Goal: Task Accomplishment & Management: Manage account settings

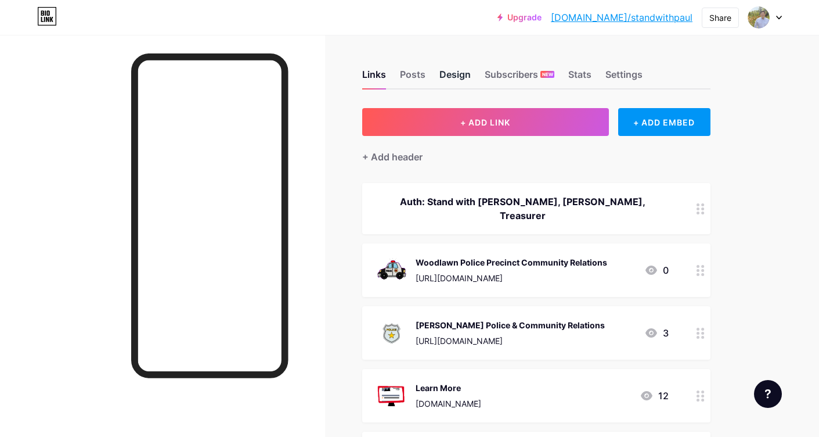
click at [464, 71] on div "Design" at bounding box center [454, 77] width 31 height 21
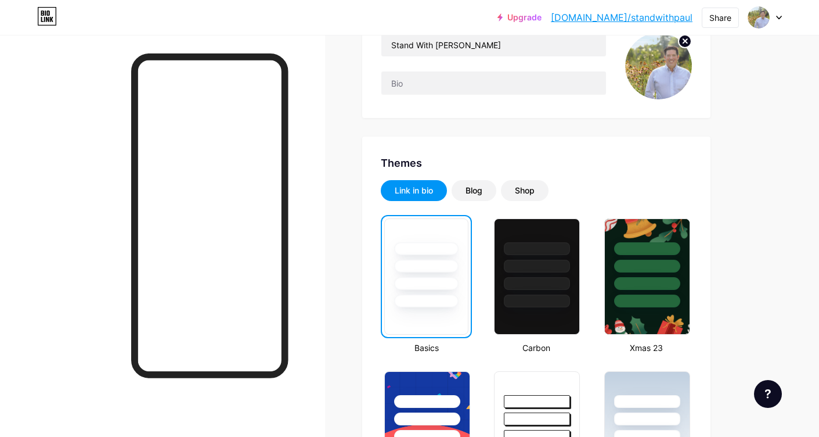
scroll to position [106, 0]
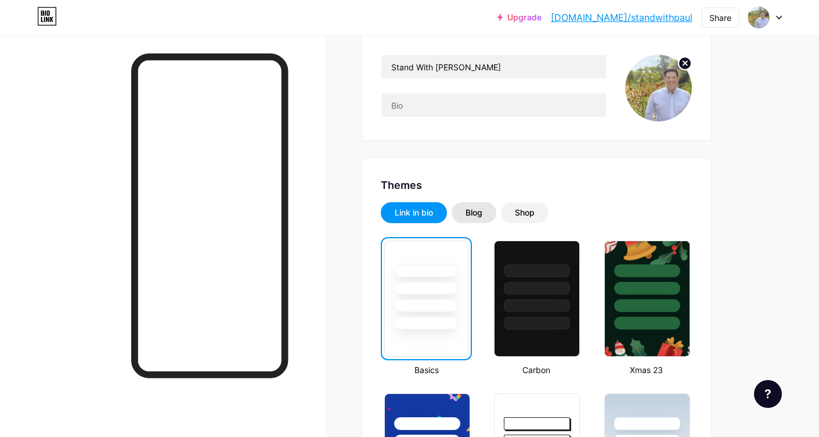
click at [482, 217] on div "Blog" at bounding box center [474, 213] width 17 height 12
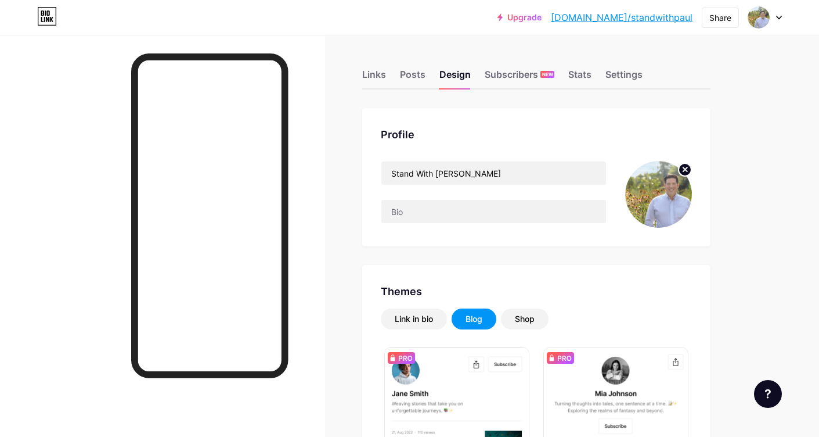
scroll to position [0, 0]
click at [376, 74] on div "Links" at bounding box center [374, 77] width 24 height 21
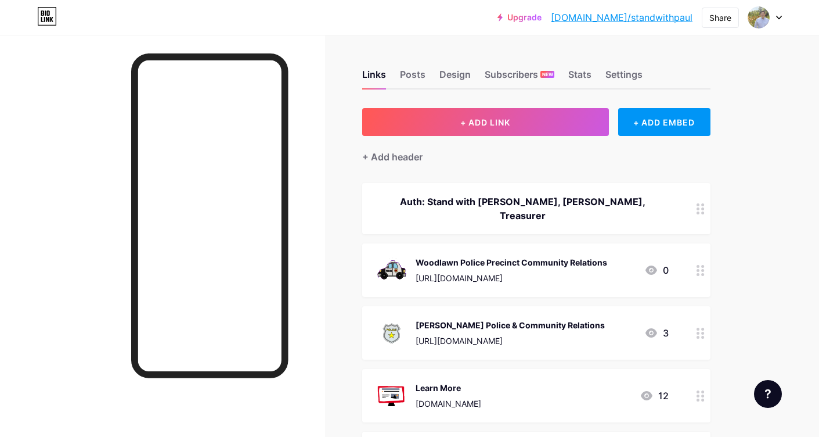
click at [473, 194] on div "Auth: Stand with [PERSON_NAME], [PERSON_NAME], Treasurer" at bounding box center [522, 208] width 293 height 28
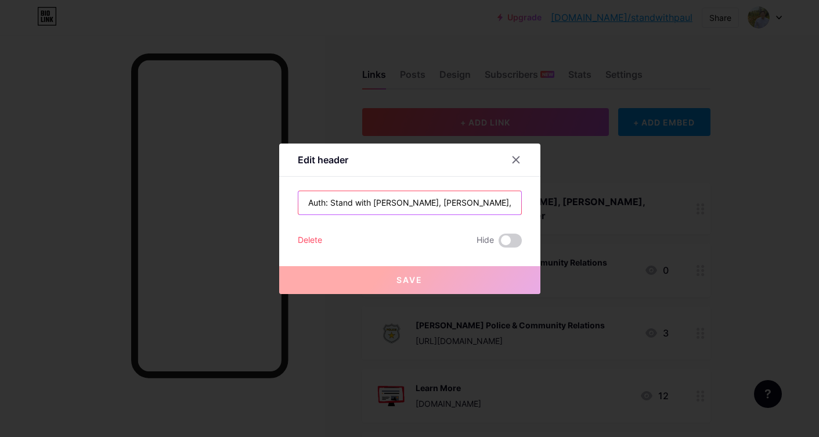
drag, startPoint x: 443, startPoint y: 203, endPoint x: 489, endPoint y: 205, distance: 46.5
click at [489, 205] on input "Auth: Stand with [PERSON_NAME], [PERSON_NAME], Treasurer" at bounding box center [409, 202] width 223 height 23
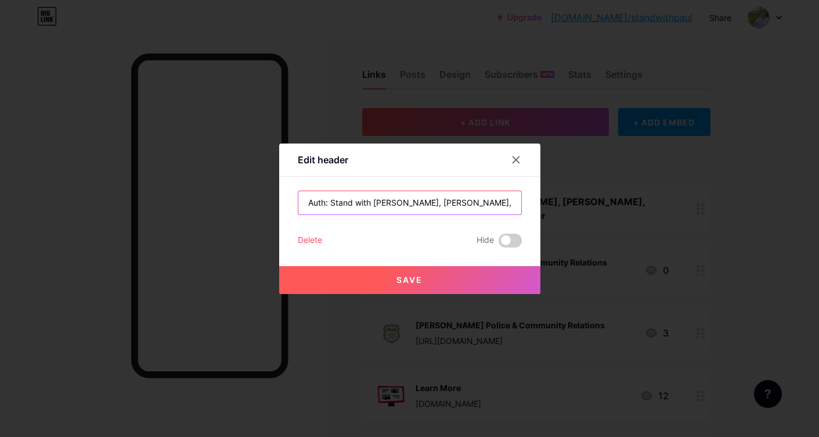
type input "Auth: Stand with [PERSON_NAME], [PERSON_NAME], Treasurer"
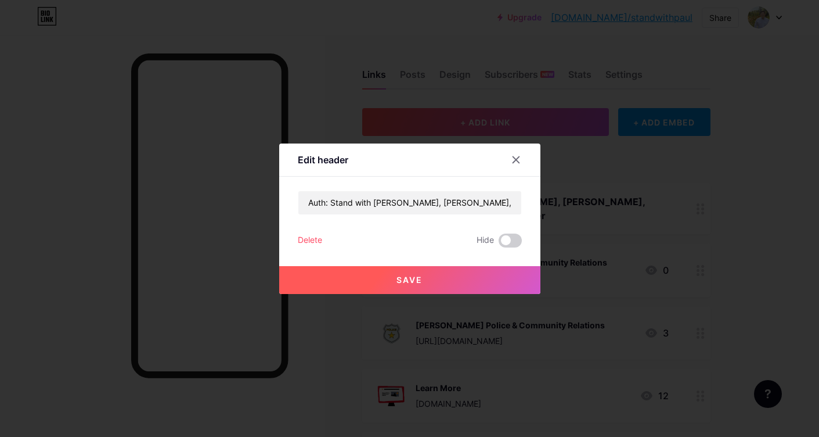
click at [437, 282] on button "Save" at bounding box center [409, 280] width 261 height 28
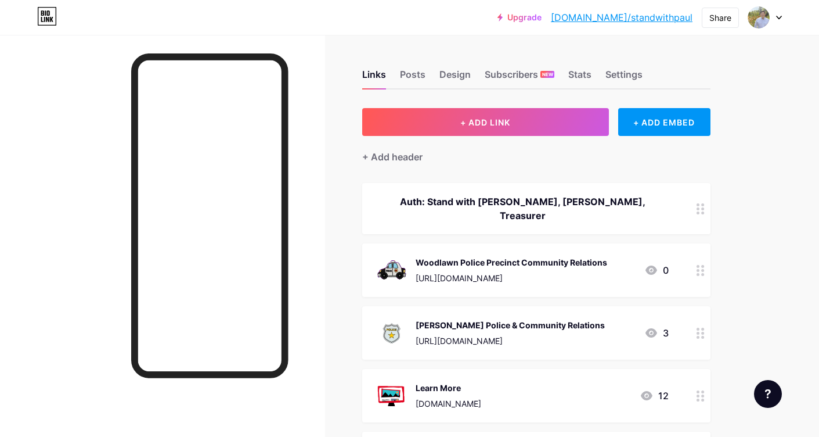
click at [462, 267] on div "Woodlawn Police Precinct Community Relations" at bounding box center [512, 262] width 192 height 12
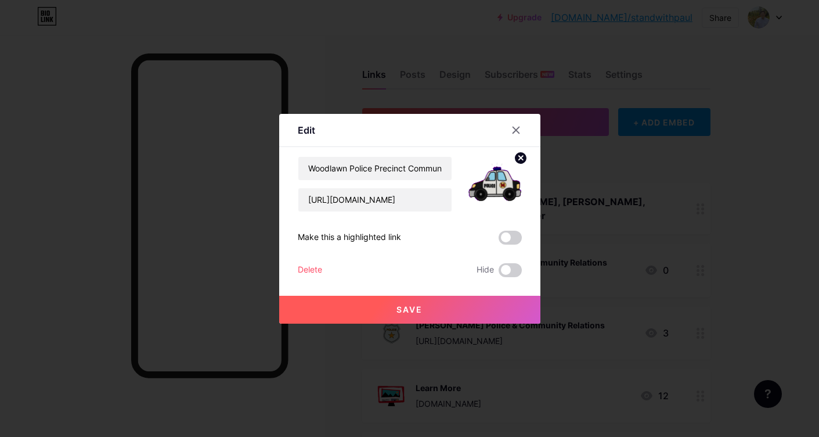
click at [442, 314] on button "Save" at bounding box center [409, 310] width 261 height 28
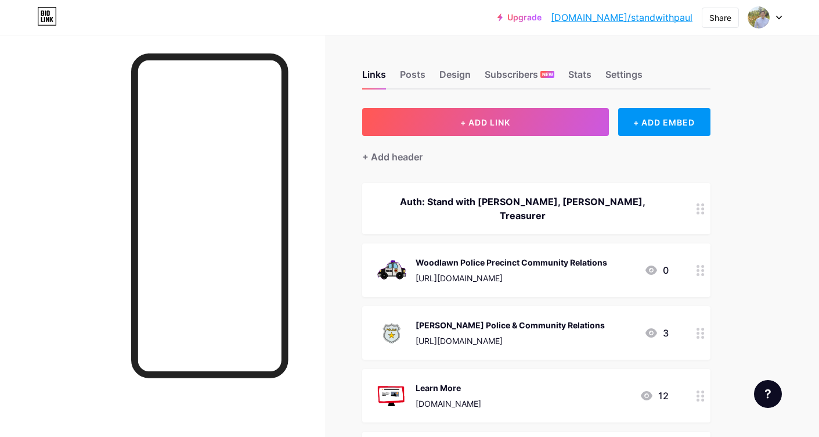
click at [505, 330] on div "[PERSON_NAME] Police & Community Relations [URL][DOMAIN_NAME]" at bounding box center [510, 333] width 189 height 30
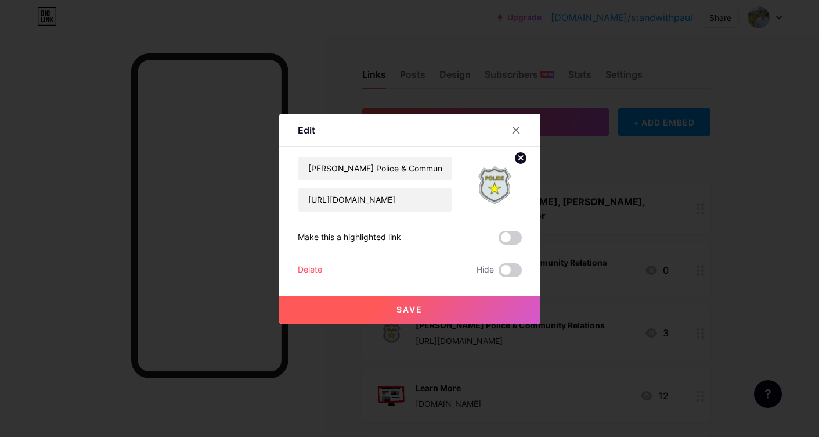
click at [466, 307] on button "Save" at bounding box center [409, 310] width 261 height 28
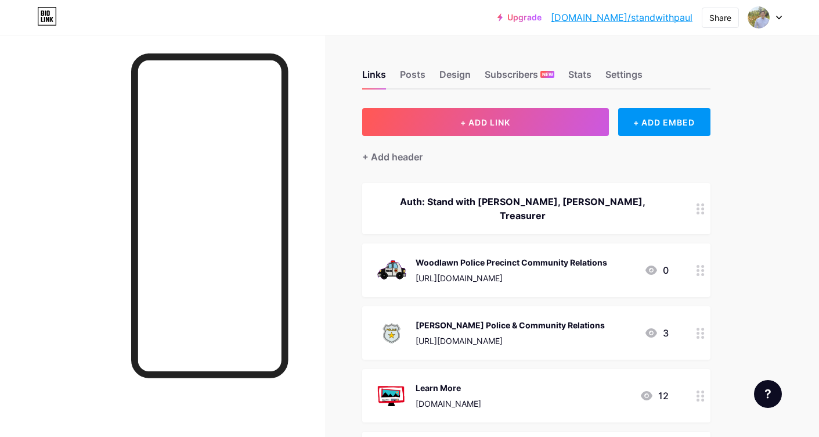
click at [696, 273] on div at bounding box center [701, 269] width 20 height 53
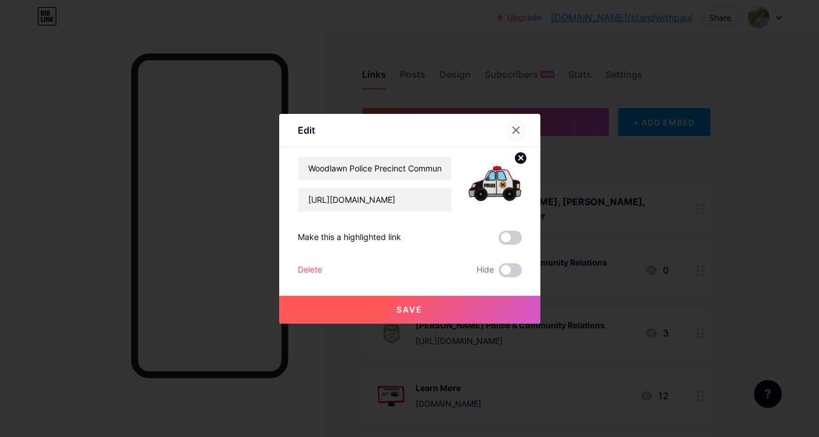
click at [515, 127] on icon at bounding box center [515, 129] width 9 height 9
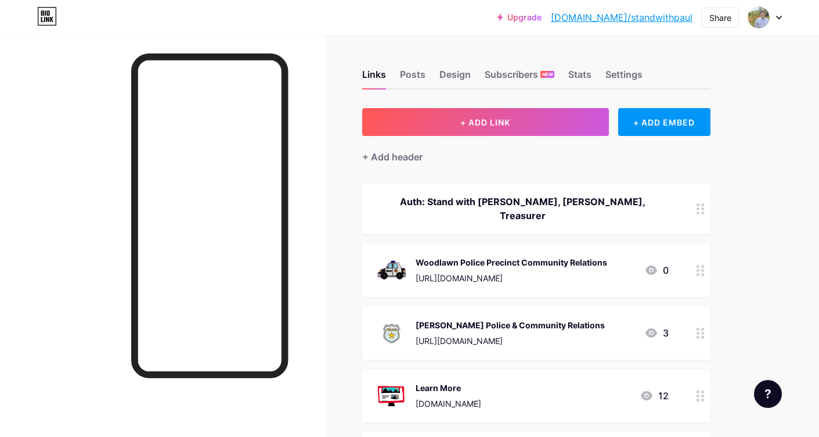
click at [698, 268] on icon at bounding box center [701, 270] width 8 height 11
click at [309, 269] on div "Delete" at bounding box center [310, 270] width 24 height 14
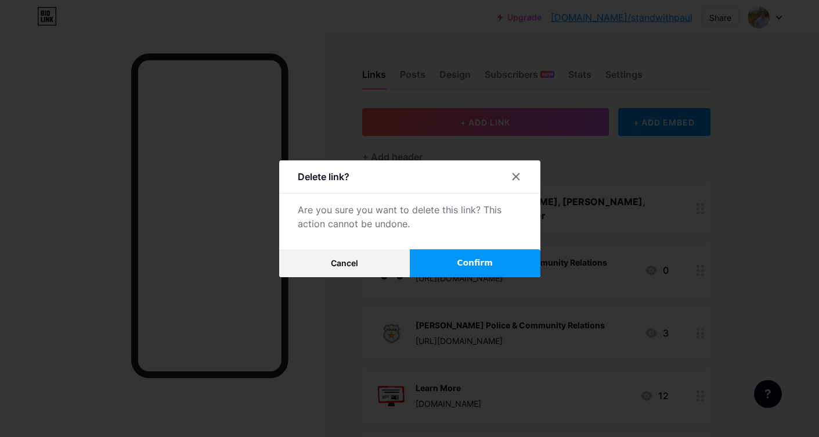
click at [475, 263] on span "Confirm" at bounding box center [475, 263] width 36 height 12
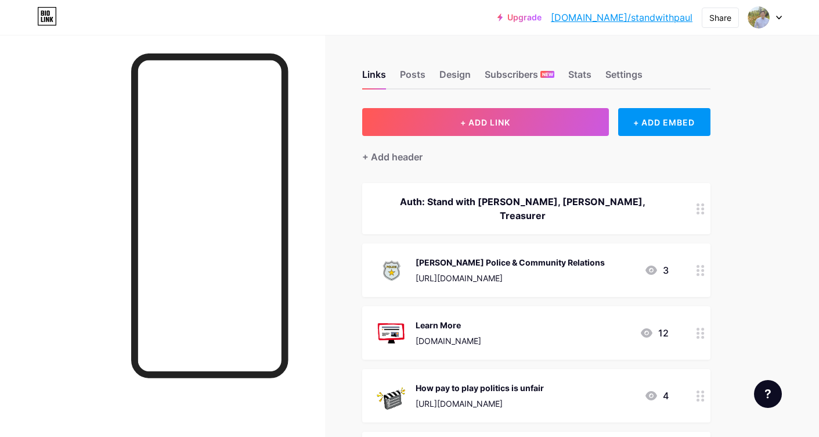
click at [484, 391] on div "How pay to play politics is unfair" at bounding box center [480, 387] width 128 height 12
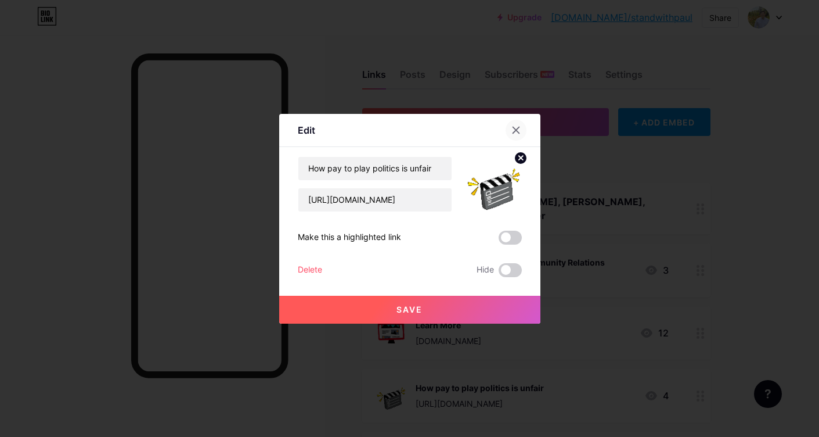
click at [516, 125] on icon at bounding box center [515, 129] width 9 height 9
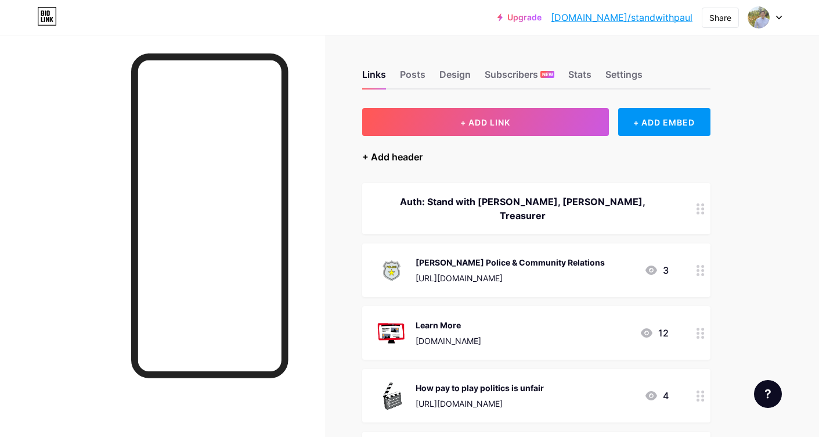
click at [385, 159] on div "+ Add header" at bounding box center [392, 157] width 60 height 14
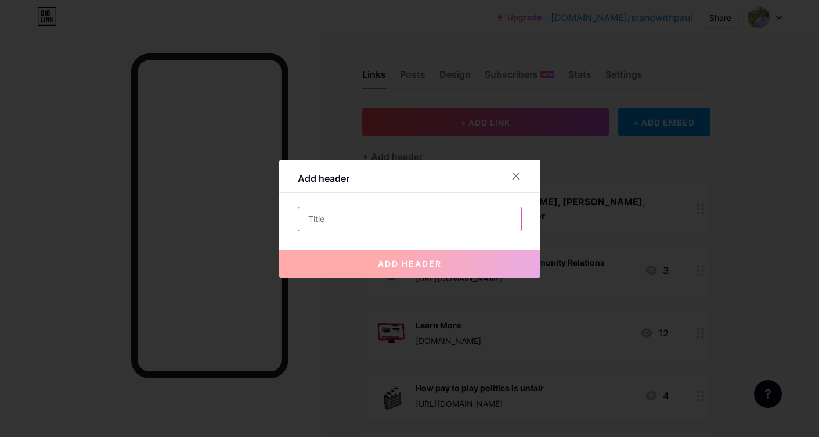
click at [402, 225] on input "text" at bounding box center [409, 218] width 223 height 23
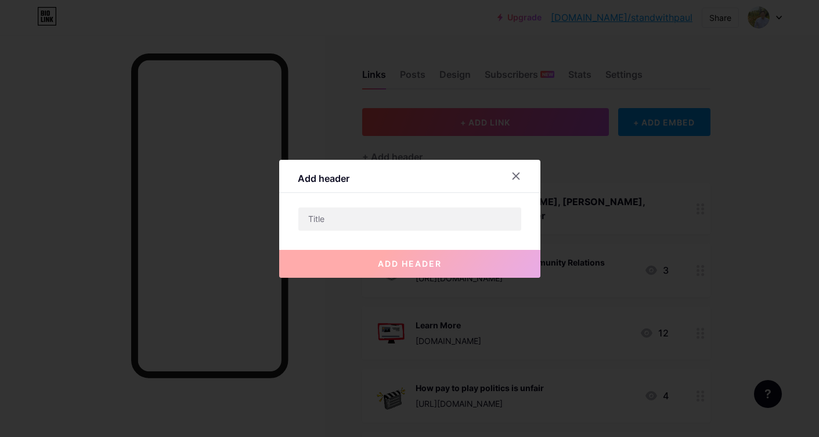
click at [477, 174] on div "Add header" at bounding box center [409, 178] width 261 height 27
click at [516, 175] on icon at bounding box center [516, 175] width 6 height 6
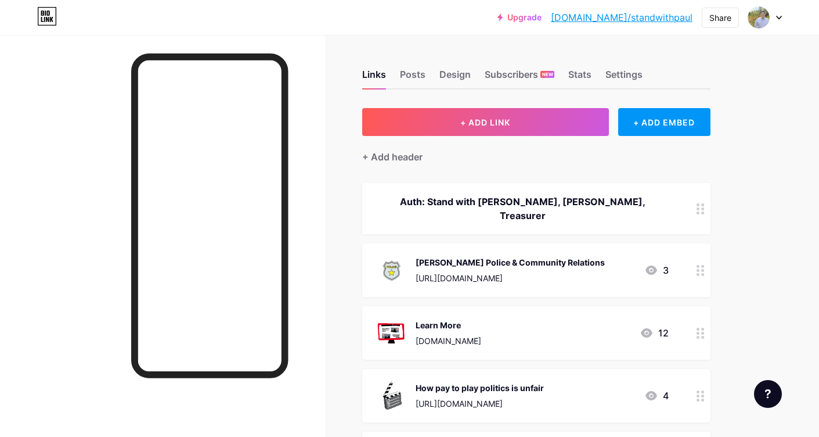
click at [542, 19] on link "Upgrade" at bounding box center [520, 17] width 44 height 9
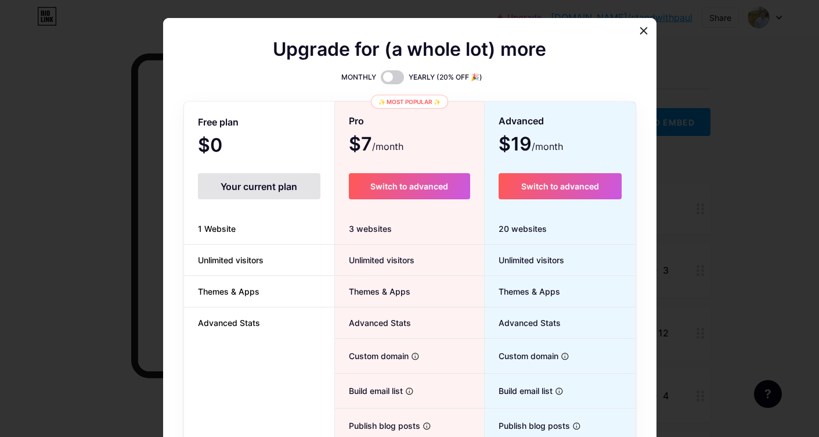
scroll to position [12, 0]
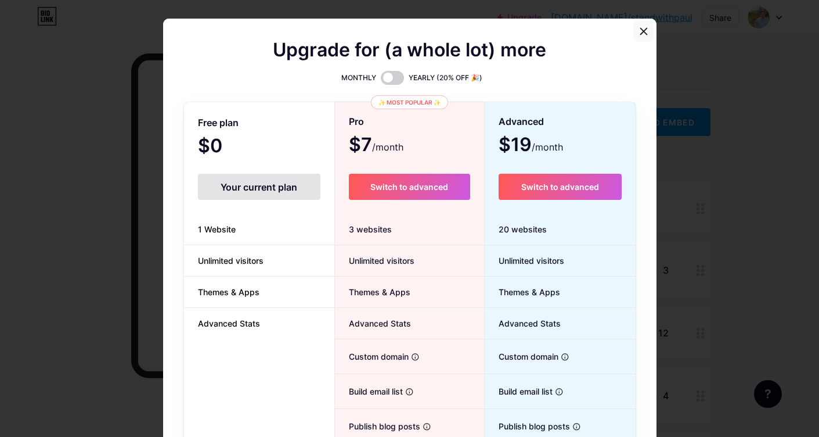
click at [642, 28] on icon at bounding box center [643, 31] width 9 height 9
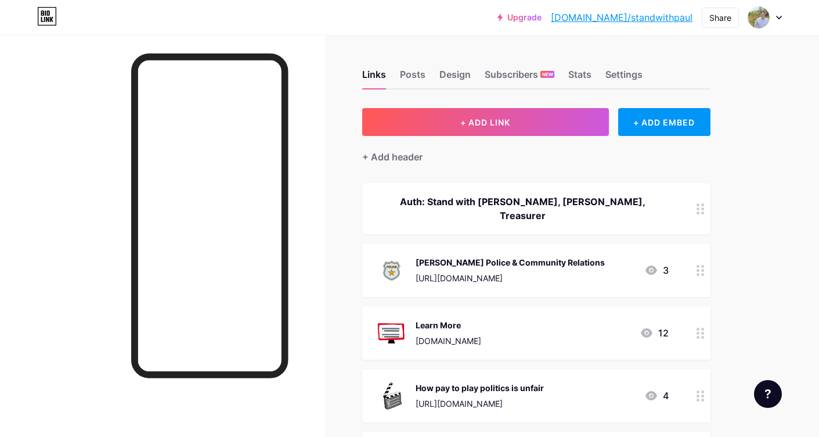
scroll to position [0, 0]
click at [453, 74] on div "Design" at bounding box center [454, 77] width 31 height 21
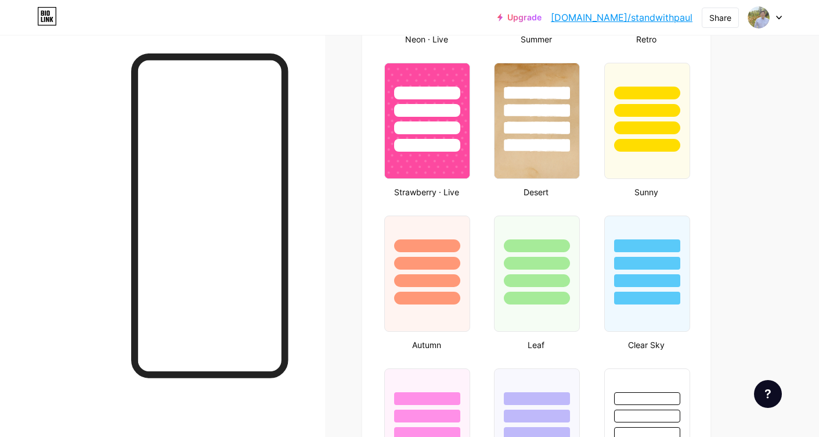
scroll to position [895, 0]
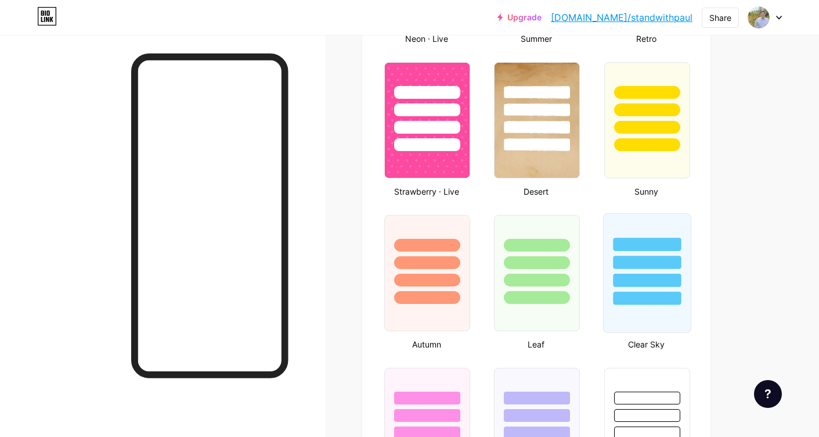
click at [633, 315] on div at bounding box center [647, 273] width 88 height 120
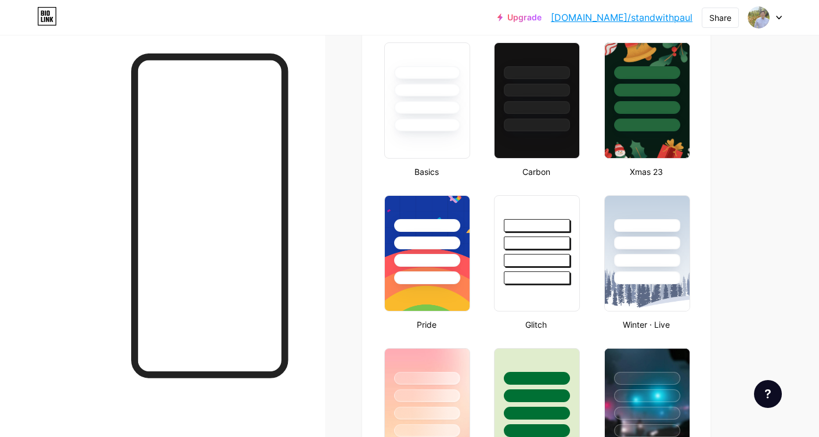
scroll to position [282, 0]
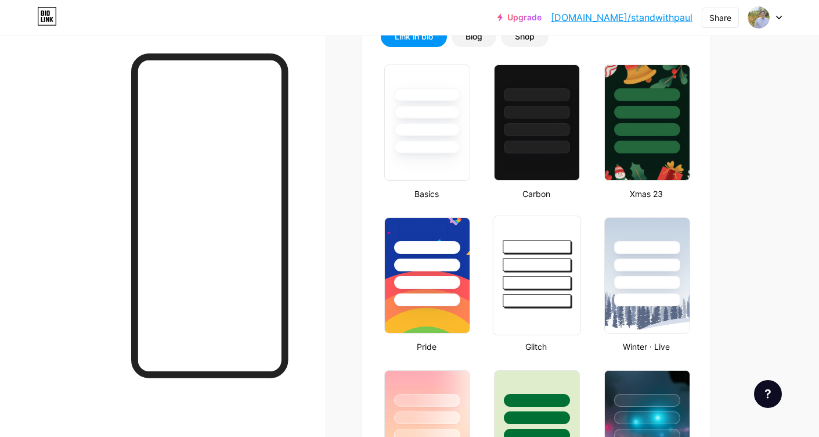
click at [524, 296] on div at bounding box center [537, 300] width 68 height 13
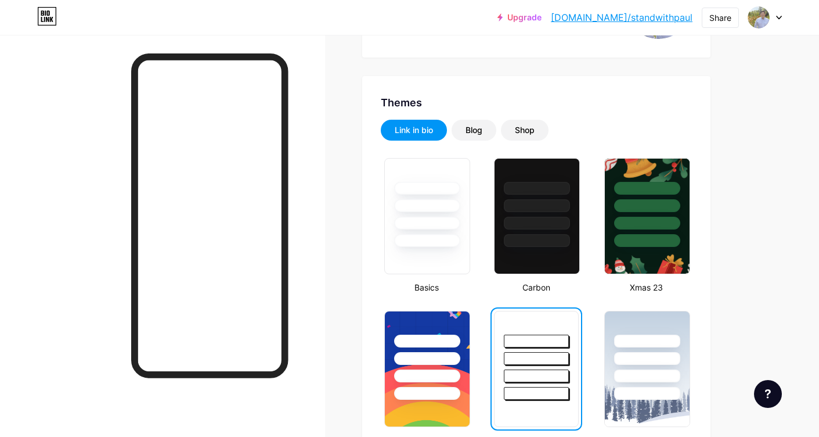
scroll to position [189, 0]
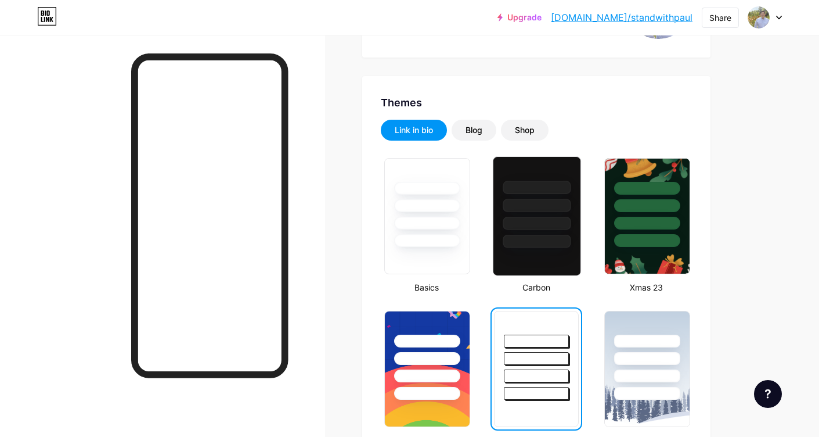
click at [521, 253] on div at bounding box center [537, 216] width 88 height 120
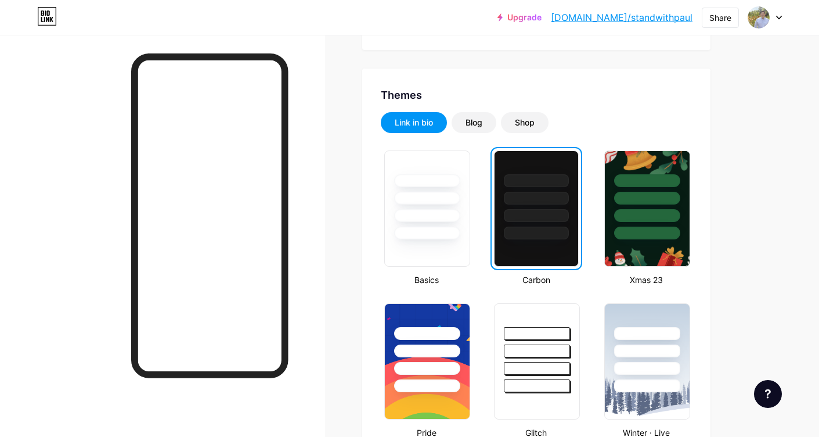
scroll to position [200, 0]
